Goal: Transaction & Acquisition: Book appointment/travel/reservation

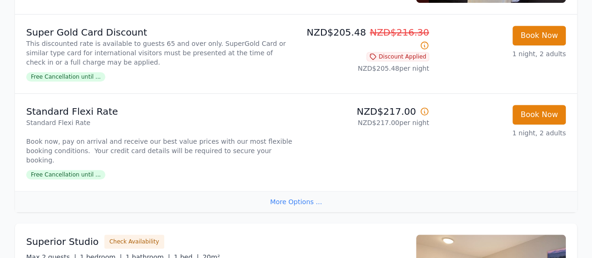
scroll to position [281, 0]
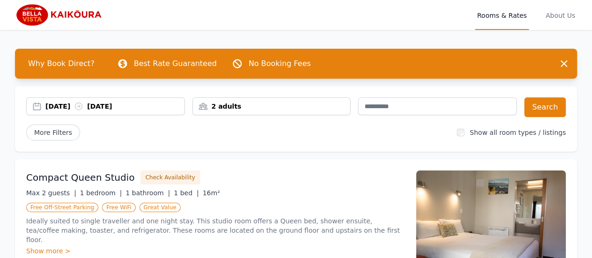
click at [204, 107] on div "2 adults" at bounding box center [272, 106] width 158 height 9
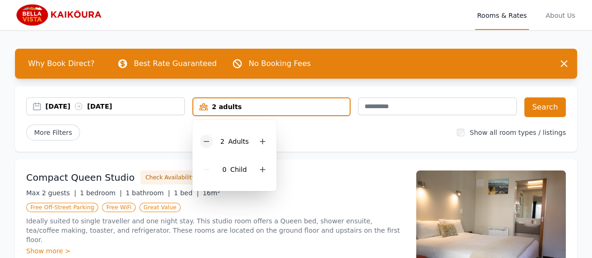
click at [207, 142] on icon at bounding box center [206, 141] width 7 height 7
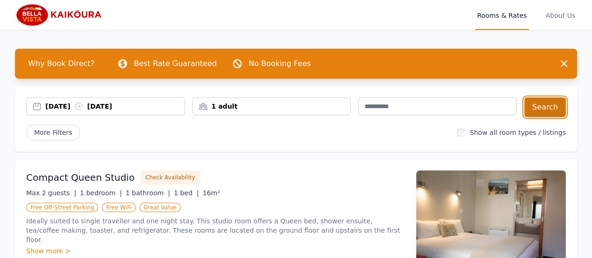
click at [550, 109] on button "Search" at bounding box center [545, 107] width 42 height 20
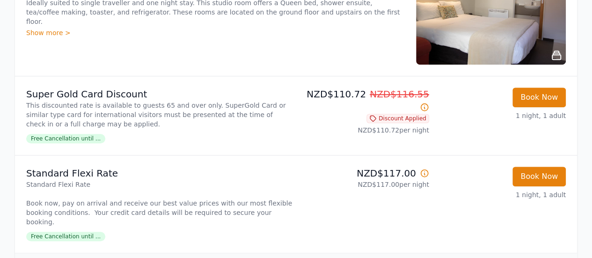
scroll to position [243, 0]
